Goal: Check status: Check status

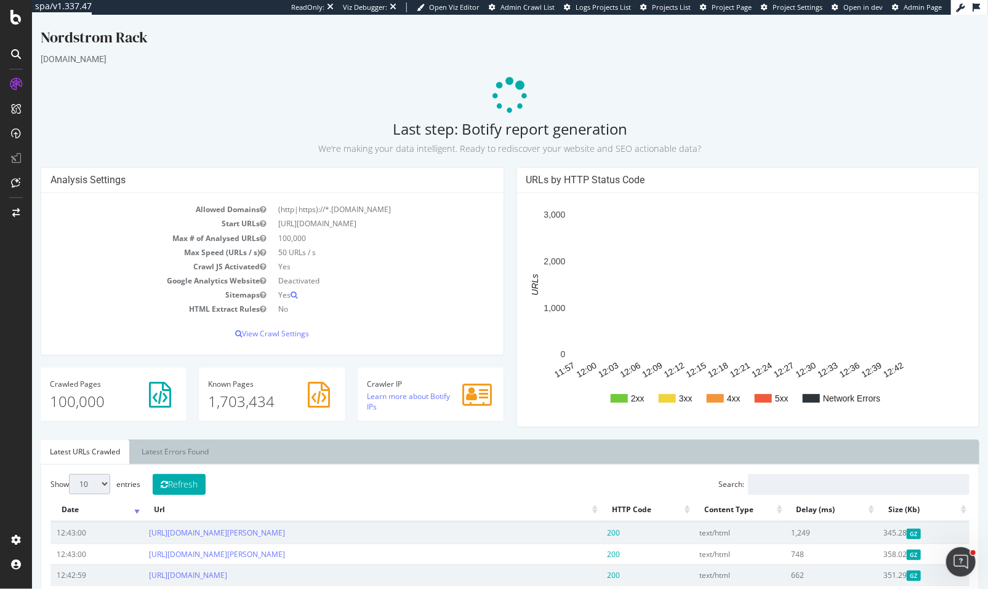
scroll to position [47, 0]
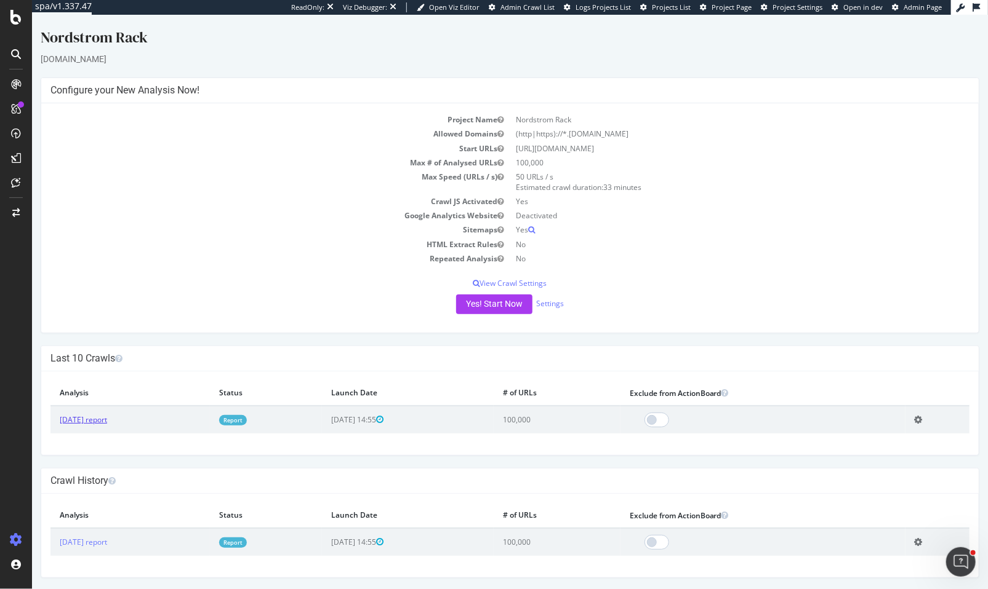
click at [106, 419] on link "2025 Sep. 29th report" at bounding box center [82, 420] width 47 height 10
